Goal: Transaction & Acquisition: Obtain resource

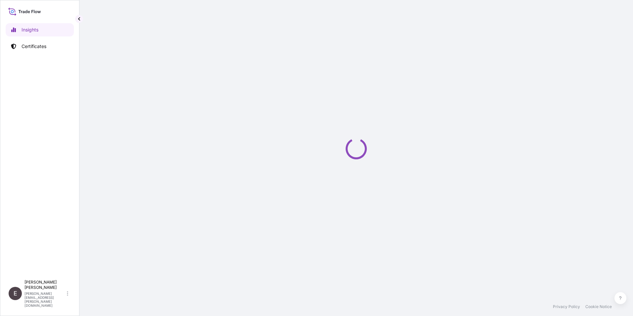
select select "2025"
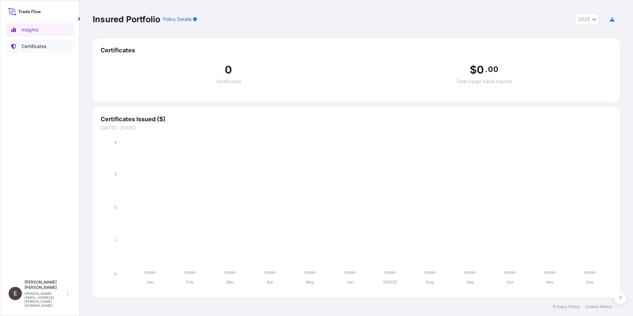
click at [29, 45] on p "Certificates" at bounding box center [34, 46] width 25 height 7
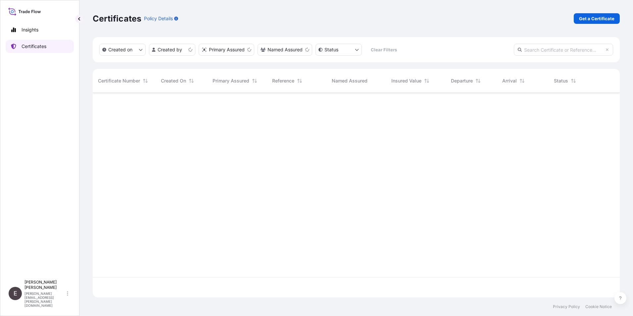
scroll to position [203, 522]
click at [188, 49] on html "Insights Certificates E [PERSON_NAME] [PERSON_NAME][EMAIL_ADDRESS][PERSON_NAME]…" at bounding box center [316, 158] width 633 height 316
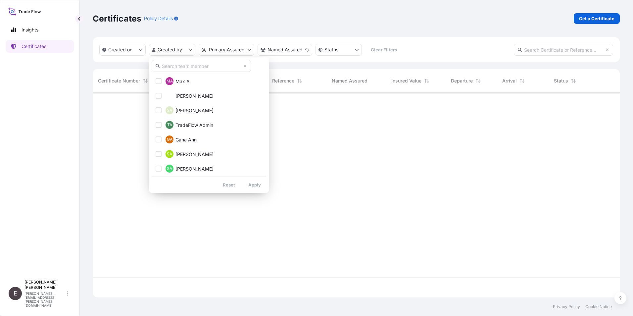
click at [189, 67] on input "text" at bounding box center [201, 66] width 99 height 12
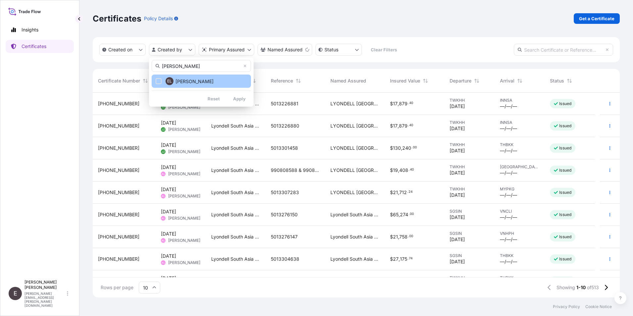
type input "[PERSON_NAME]"
click at [213, 77] on button "EL [PERSON_NAME]" at bounding box center [201, 80] width 99 height 13
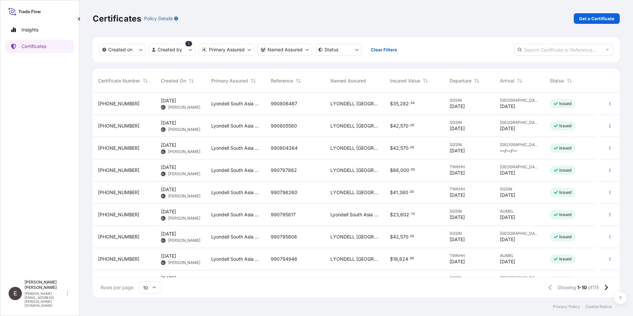
click at [153, 286] on icon at bounding box center [154, 287] width 4 height 4
click at [152, 269] on div "50" at bounding box center [149, 269] width 16 height 13
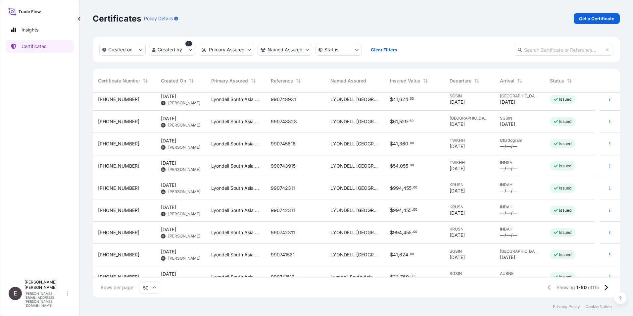
scroll to position [924, 0]
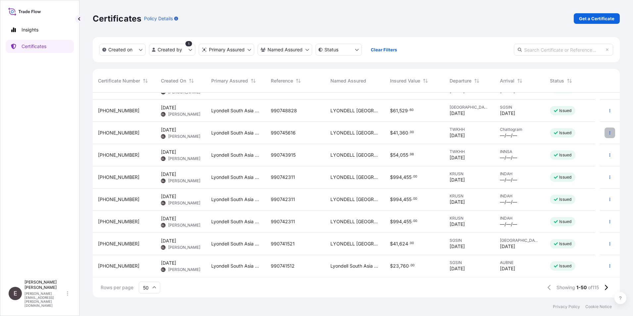
click at [604, 132] on button "button" at bounding box center [609, 132] width 11 height 11
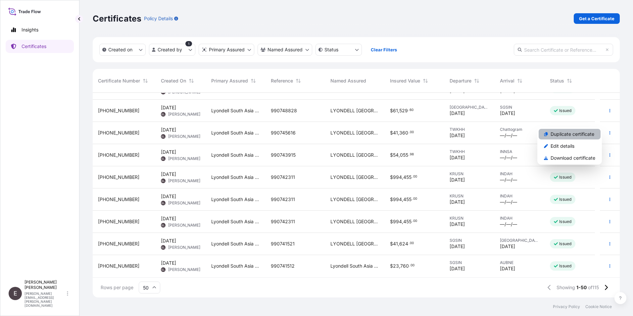
click at [568, 131] on p "Duplicate certificate" at bounding box center [572, 134] width 44 height 7
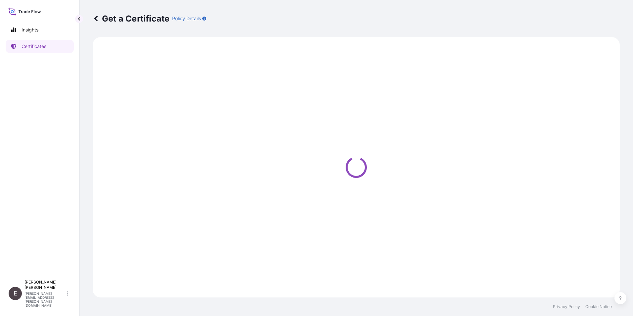
select select "Sea"
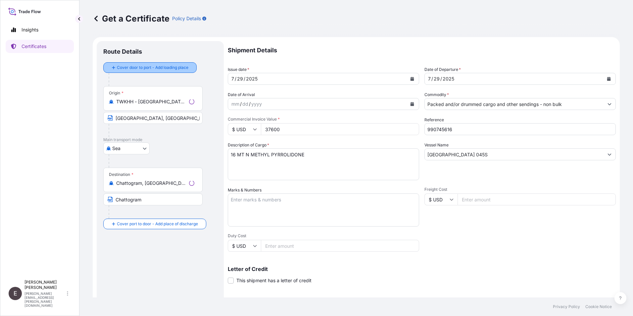
select select "32022"
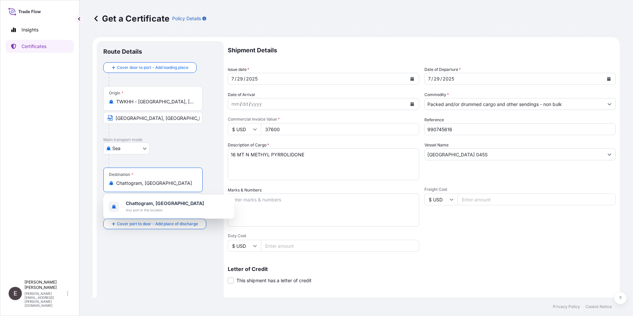
drag, startPoint x: 171, startPoint y: 182, endPoint x: 72, endPoint y: 177, distance: 98.8
click at [72, 178] on div "Insights Certificates E [PERSON_NAME] [PERSON_NAME][EMAIL_ADDRESS][PERSON_NAME]…" at bounding box center [316, 158] width 633 height 316
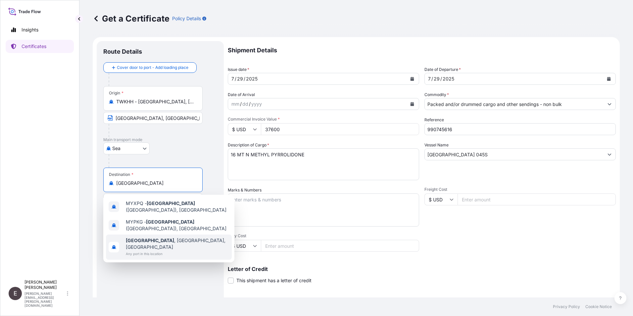
click at [178, 237] on span "[GEOGRAPHIC_DATA] , [GEOGRAPHIC_DATA], [GEOGRAPHIC_DATA]" at bounding box center [177, 243] width 103 height 13
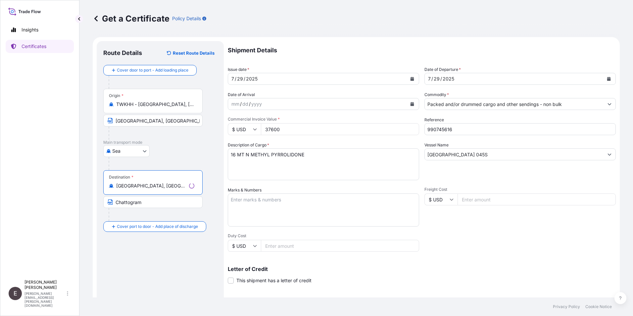
type input "[GEOGRAPHIC_DATA], [GEOGRAPHIC_DATA], [GEOGRAPHIC_DATA]"
drag, startPoint x: 149, startPoint y: 202, endPoint x: 79, endPoint y: 193, distance: 70.5
click at [79, 193] on body "Insights Certificates E [PERSON_NAME] [PERSON_NAME][EMAIL_ADDRESS][PERSON_NAME]…" at bounding box center [316, 158] width 633 height 316
type input "[GEOGRAPHIC_DATA]"
click at [410, 79] on icon "Calendar" at bounding box center [412, 79] width 4 height 4
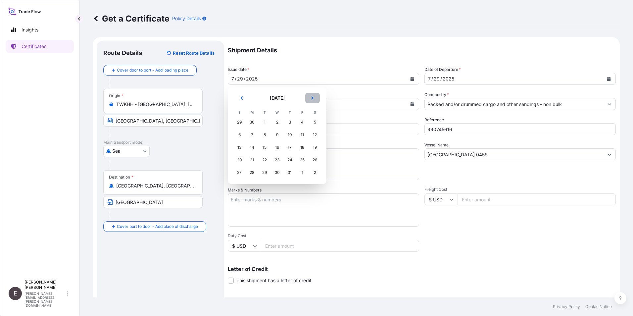
click at [310, 97] on button "Next" at bounding box center [312, 98] width 15 height 11
click at [310, 97] on icon "Next" at bounding box center [312, 98] width 4 height 4
click at [242, 98] on icon "Previous" at bounding box center [242, 98] width 4 height 4
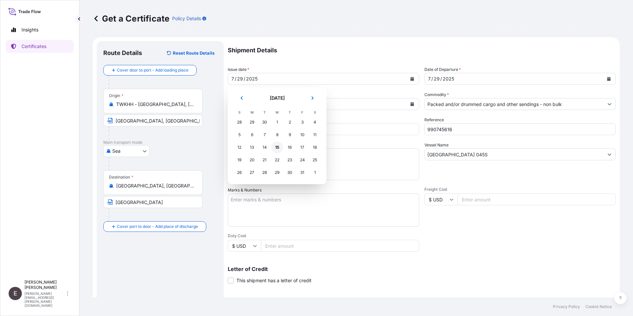
click at [278, 147] on div "15" at bounding box center [277, 147] width 12 height 12
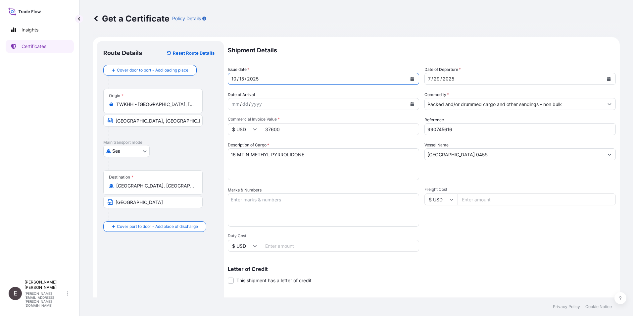
click at [607, 79] on icon "Calendar" at bounding box center [609, 79] width 4 height 4
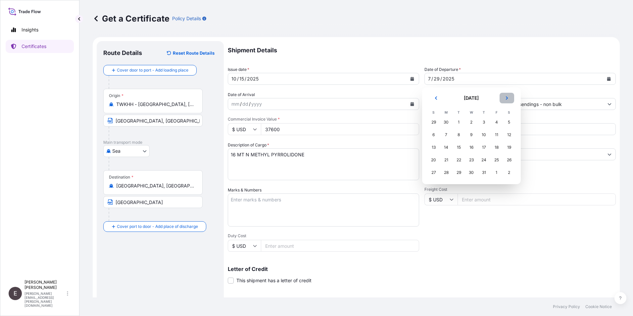
click at [504, 97] on button "Next" at bounding box center [506, 98] width 15 height 11
click at [503, 97] on button "Next" at bounding box center [506, 98] width 15 height 11
click at [472, 145] on div "15" at bounding box center [471, 147] width 12 height 12
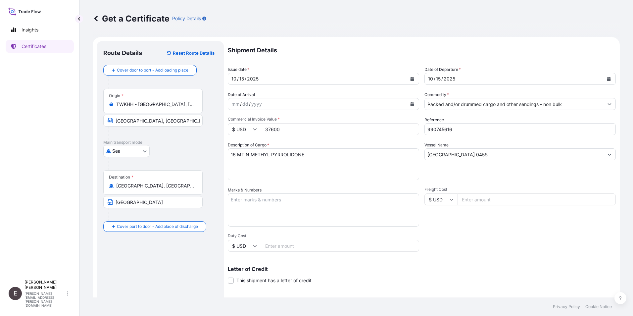
drag, startPoint x: 294, startPoint y: 130, endPoint x: 224, endPoint y: 125, distance: 70.3
click at [225, 129] on form "Route Details Reset Route Details Cover door to port - Add loading place Place …" at bounding box center [356, 208] width 527 height 342
type input "39560.00"
drag, startPoint x: 436, startPoint y: 131, endPoint x: 566, endPoint y: 148, distance: 131.1
click at [566, 148] on div "Shipment Details Issue date * [DATE] Date of Departure * [DATE] Date of Arrival…" at bounding box center [422, 198] width 388 height 315
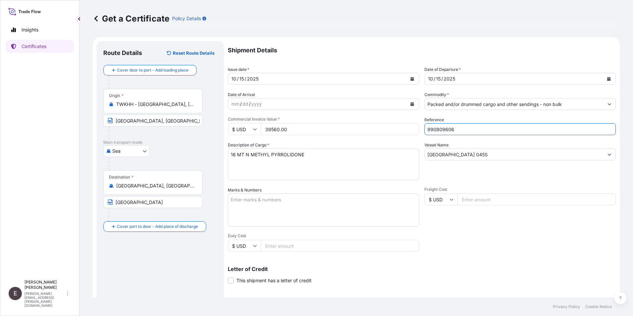
type input "990809606"
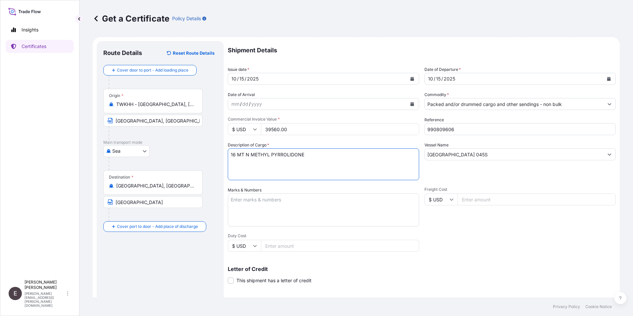
click at [230, 154] on textarea "16 MT N METHYL PYRROLIDONE" at bounding box center [323, 164] width 191 height 32
type textarea "34.40 MT [MEDICAL_DATA] INDUSTRIAL"
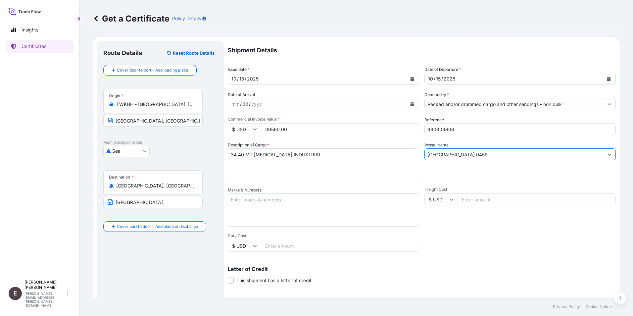
drag, startPoint x: 477, startPoint y: 154, endPoint x: 326, endPoint y: 135, distance: 152.7
click at [335, 139] on div "Shipment Details Issue date * [DATE] Date of Departure * [DATE] Date of Arrival…" at bounding box center [422, 198] width 388 height 315
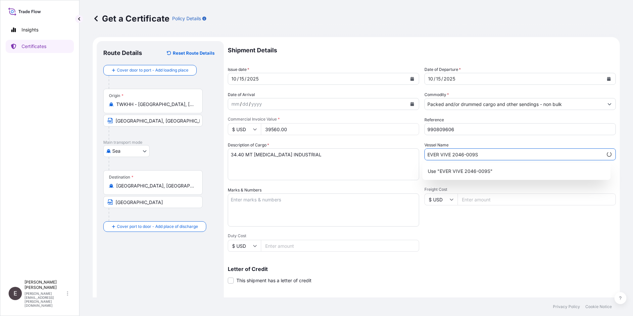
scroll to position [82, 0]
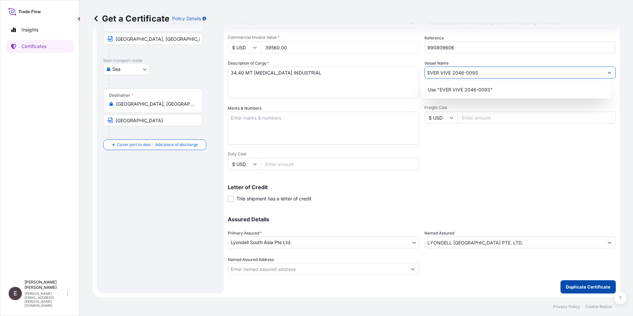
type input "EVER VIVE 2046-009S"
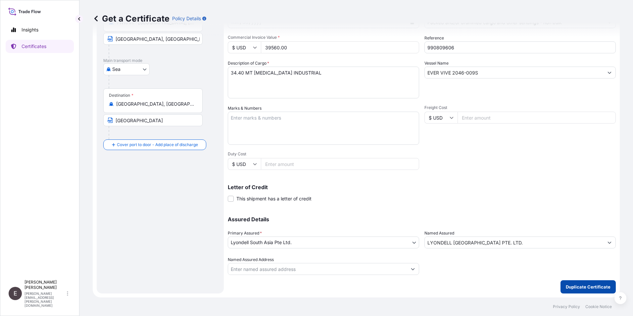
click at [584, 285] on p "Duplicate Certificate" at bounding box center [588, 286] width 45 height 7
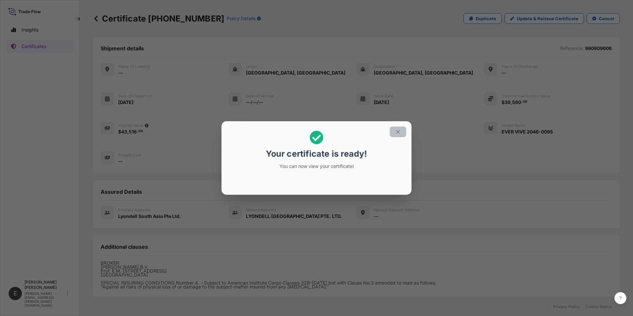
click at [396, 131] on icon "button" at bounding box center [398, 132] width 6 height 6
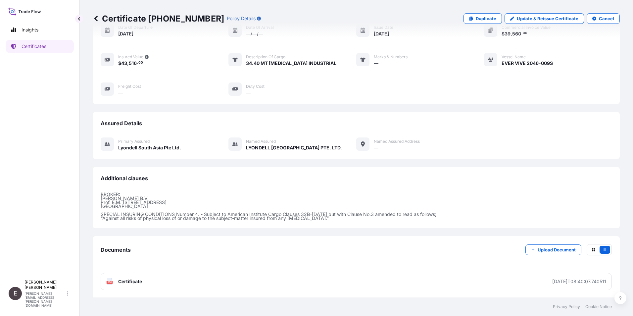
scroll to position [69, 0]
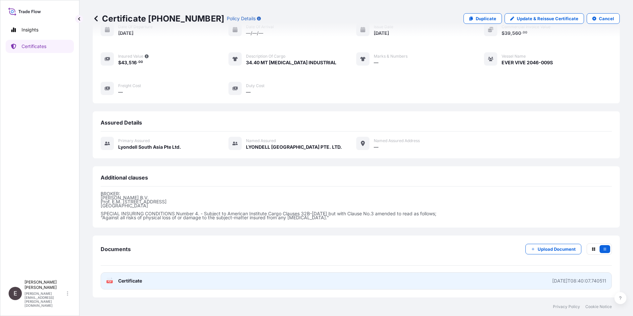
click at [130, 278] on span "Certificate" at bounding box center [130, 280] width 24 height 7
